Goal: Information Seeking & Learning: Check status

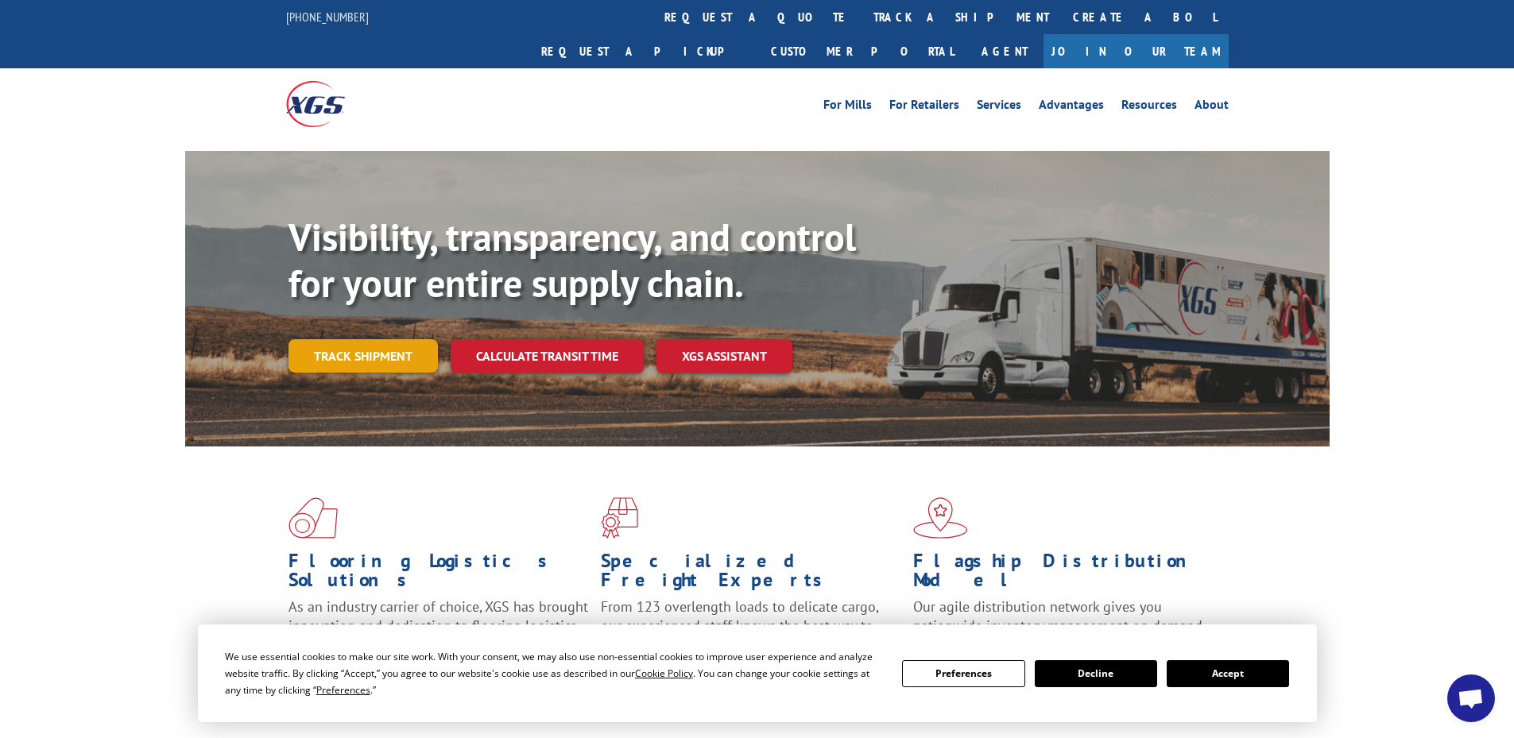
click at [373, 339] on link "Track shipment" at bounding box center [362, 355] width 149 height 33
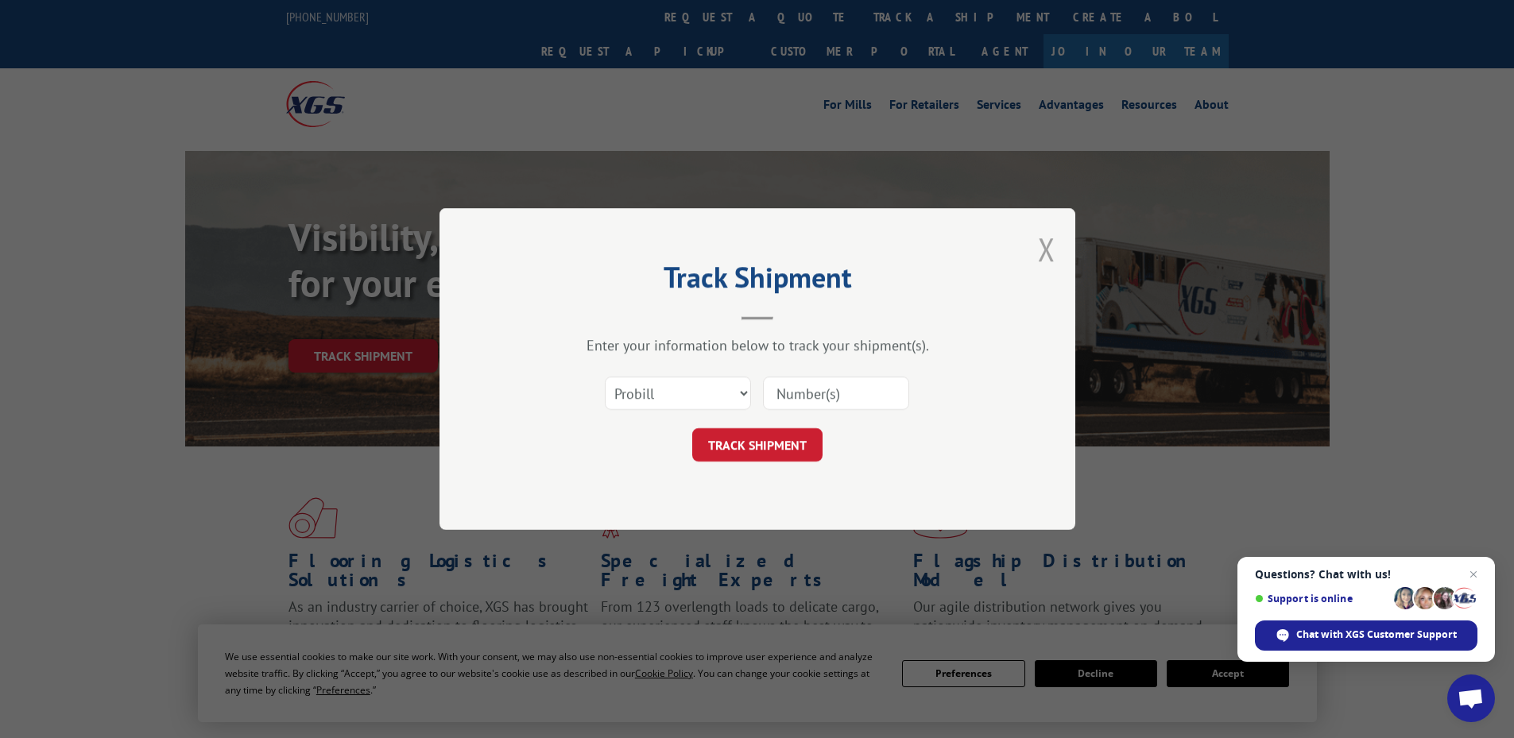
click at [1047, 249] on button "Close modal" at bounding box center [1046, 249] width 17 height 42
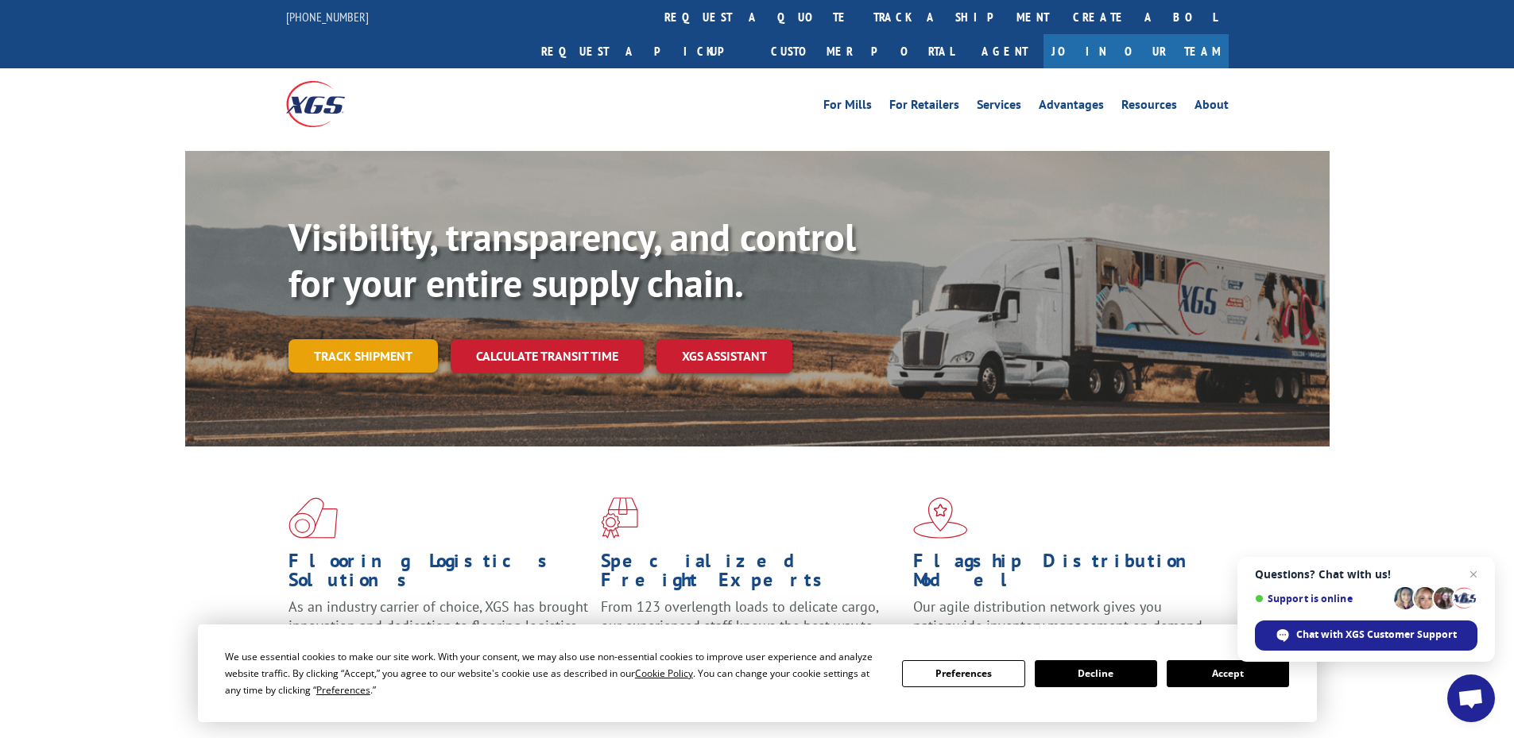
click at [381, 339] on link "Track shipment" at bounding box center [362, 355] width 149 height 33
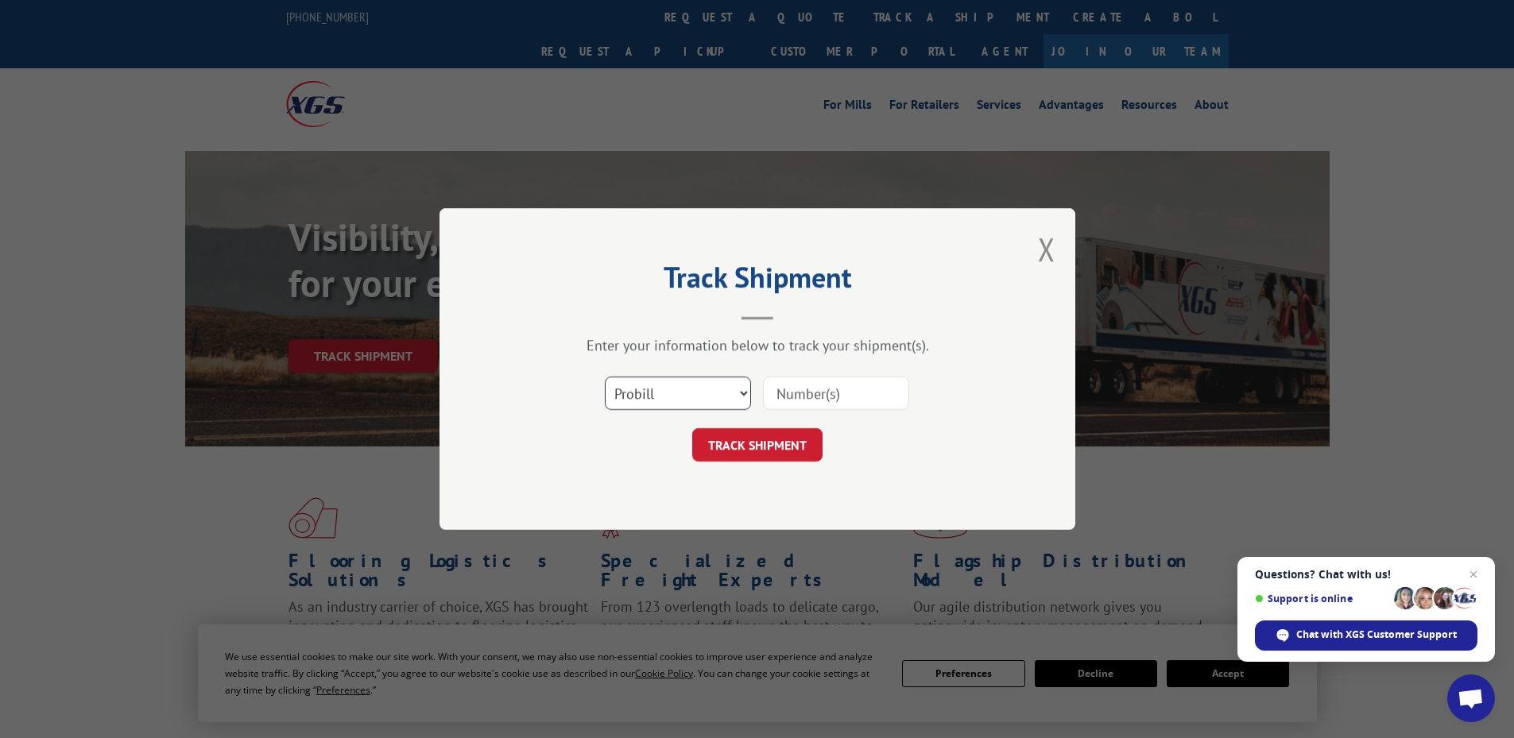
click at [697, 393] on select "Select category... Probill BOL PO" at bounding box center [678, 393] width 146 height 33
click at [605, 377] on select "Select category... Probill BOL PO" at bounding box center [678, 393] width 146 height 33
click at [809, 391] on input at bounding box center [836, 393] width 146 height 33
paste input "17516030"
type input "17516030"
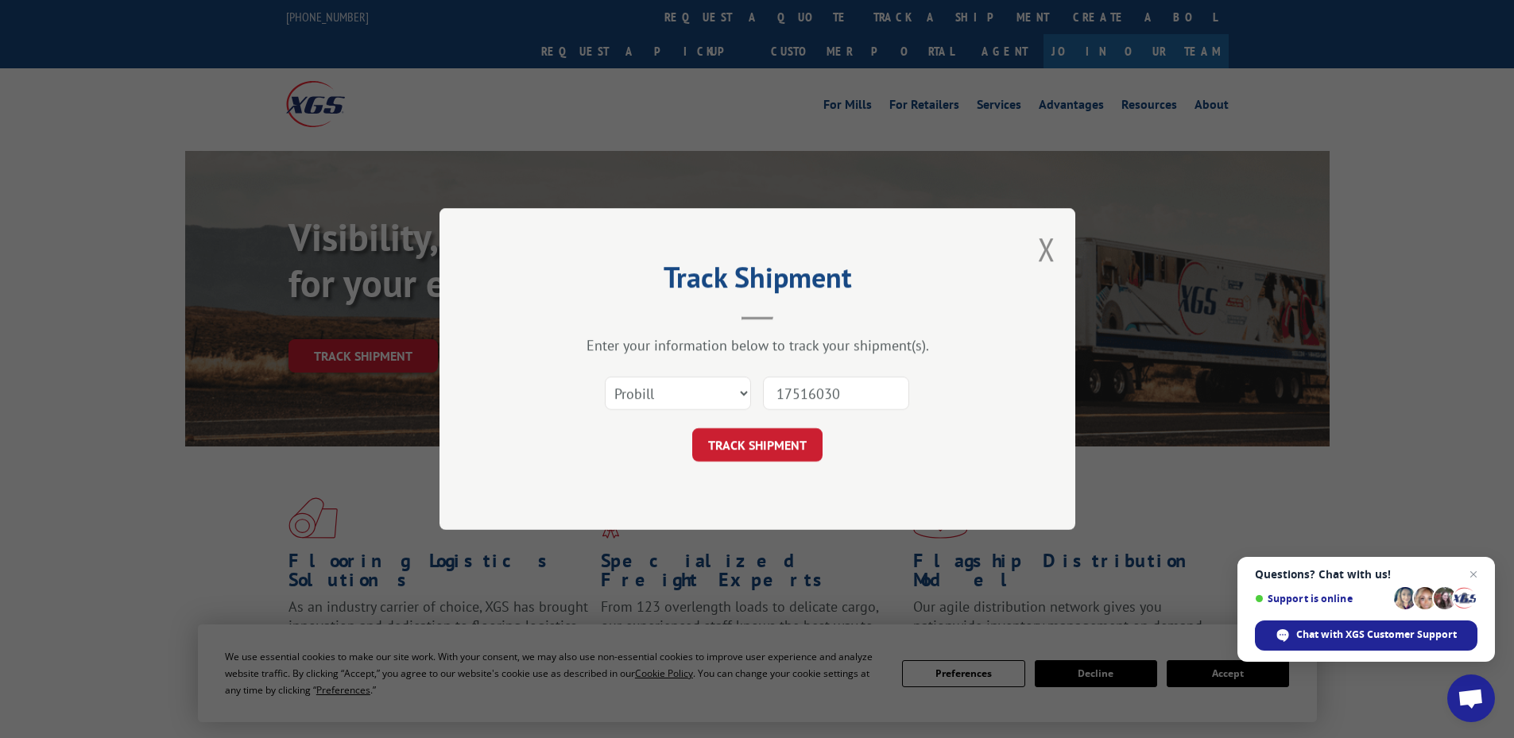
drag, startPoint x: 769, startPoint y: 447, endPoint x: 776, endPoint y: 459, distance: 13.2
click at [772, 447] on button "TRACK SHIPMENT" at bounding box center [757, 444] width 130 height 33
